Goal: Navigation & Orientation: Locate item on page

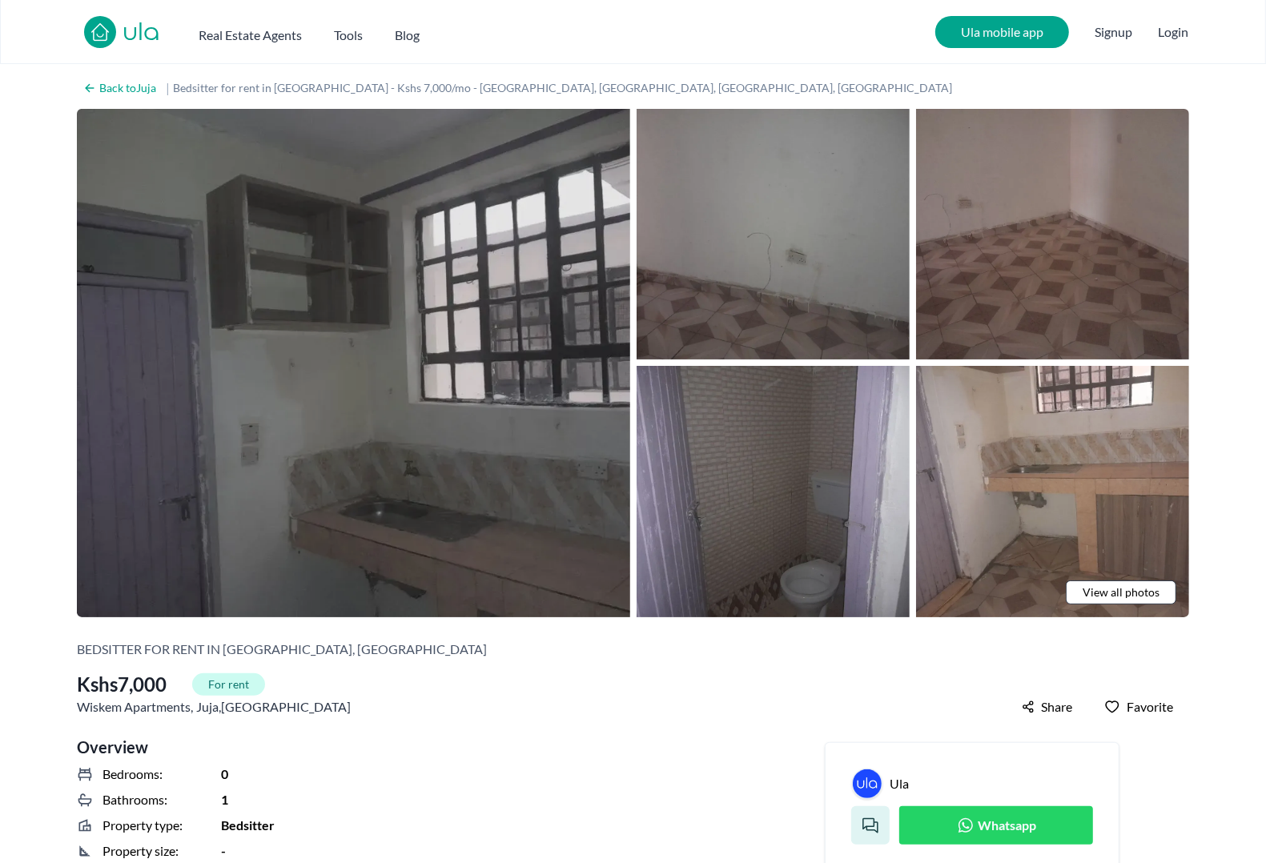
click at [445, 252] on img at bounding box center [353, 363] width 553 height 509
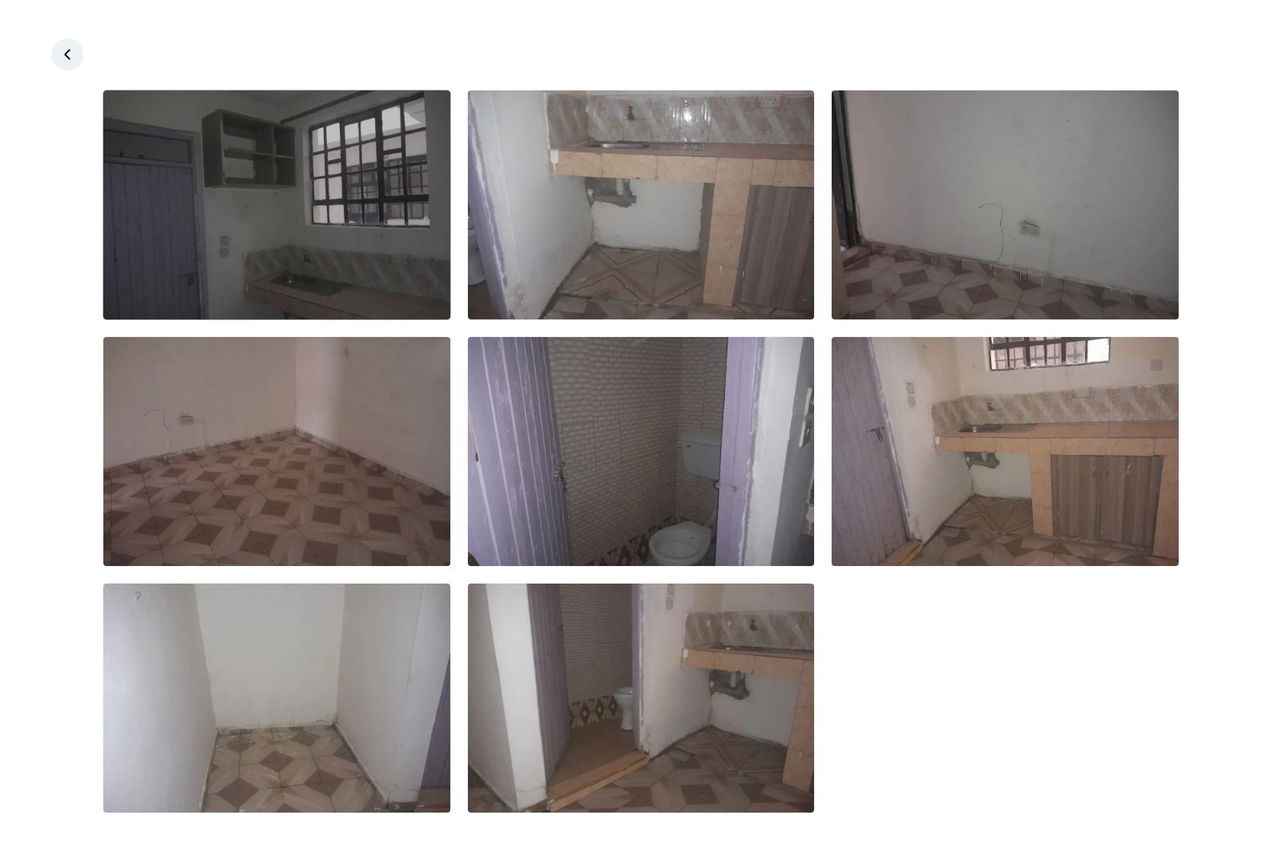
click at [293, 155] on img at bounding box center [276, 205] width 347 height 229
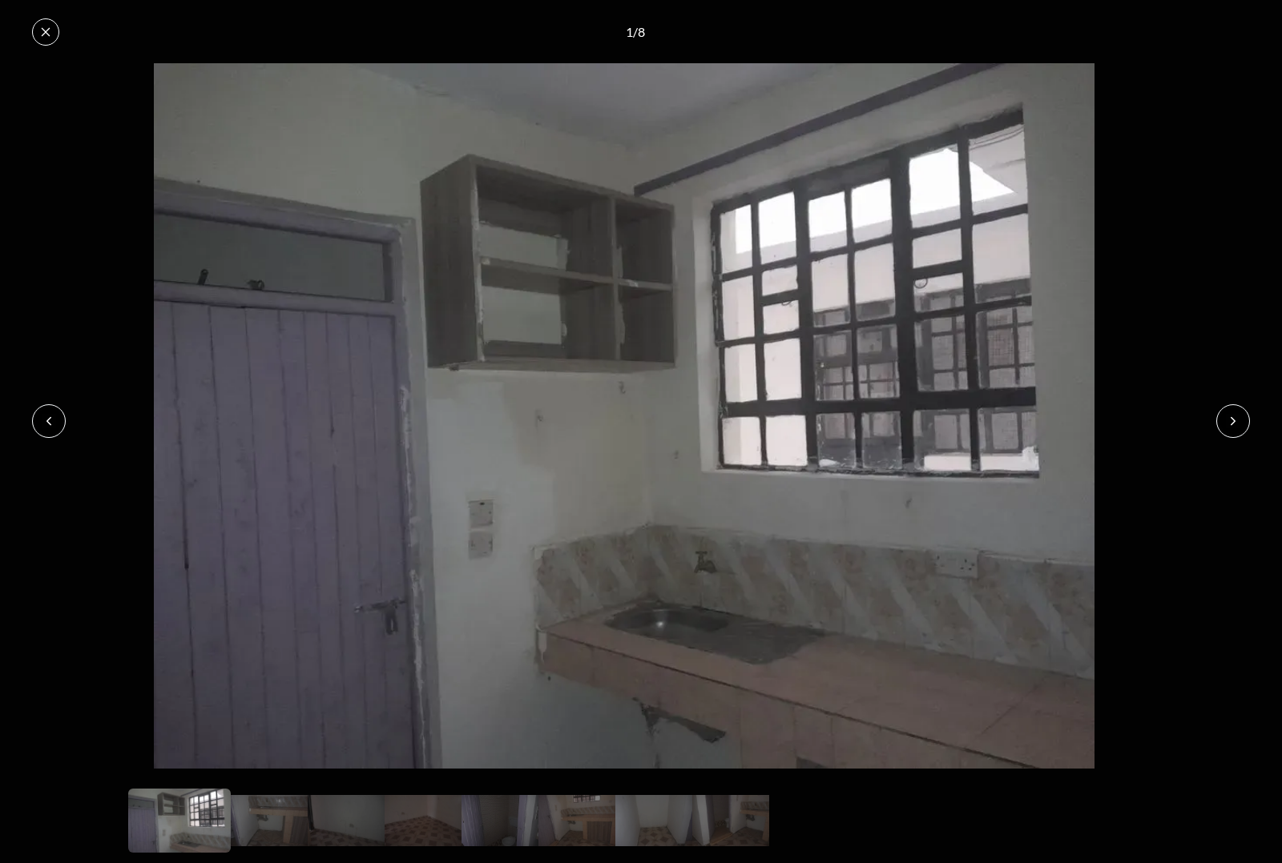
click at [1234, 271] on img at bounding box center [624, 416] width 1248 height 706
click at [42, 27] on icon at bounding box center [46, 31] width 9 height 9
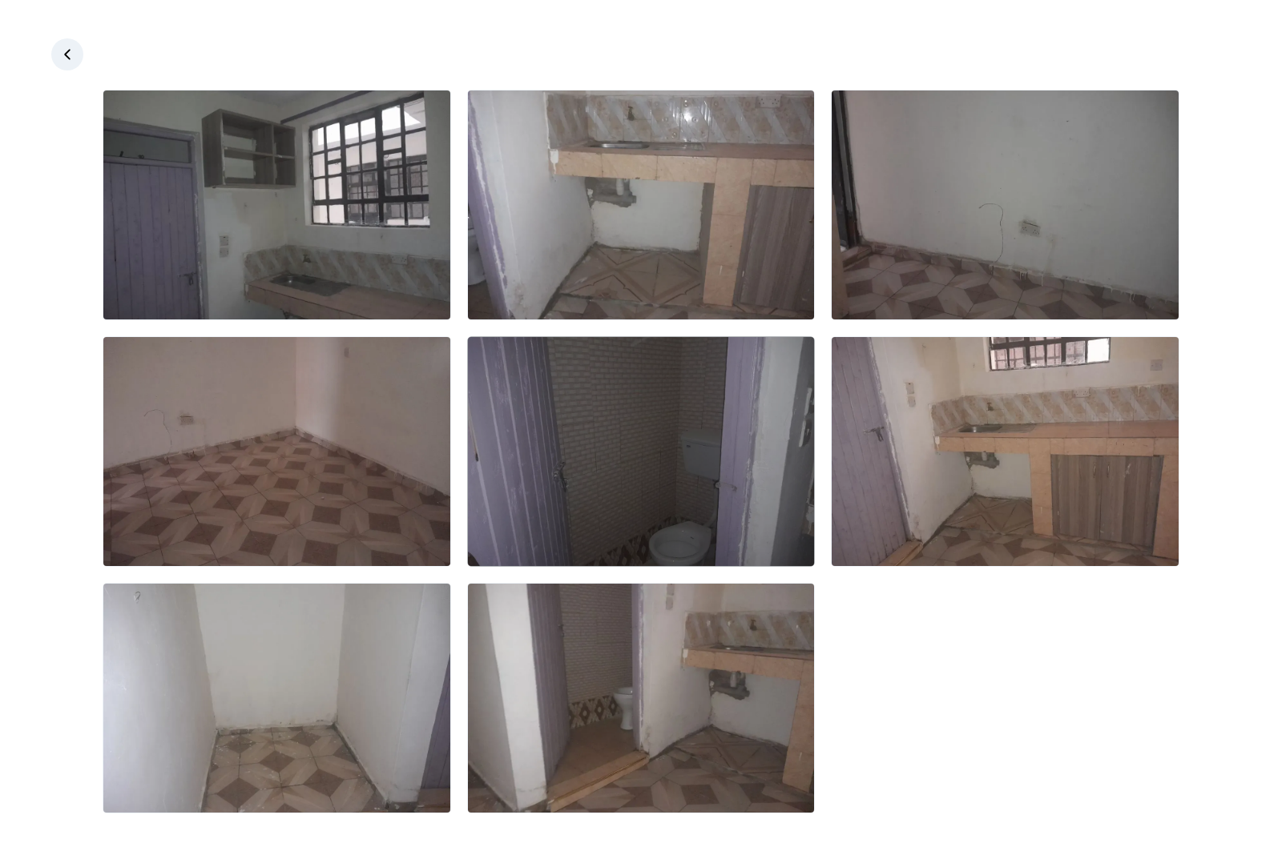
click at [642, 337] on img at bounding box center [641, 451] width 347 height 229
